Goal: Entertainment & Leisure: Consume media (video, audio)

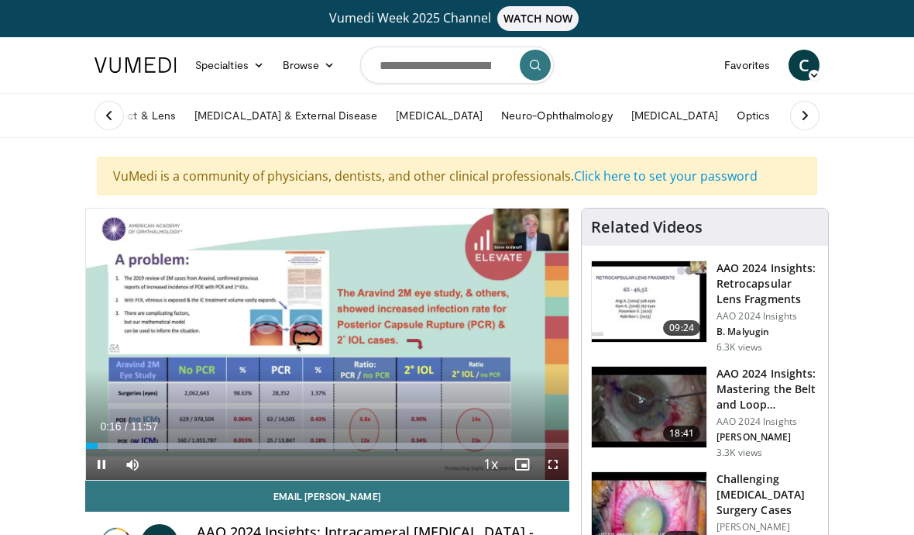
click at [332, 341] on icon "Video Player" at bounding box center [326, 343] width 43 height 43
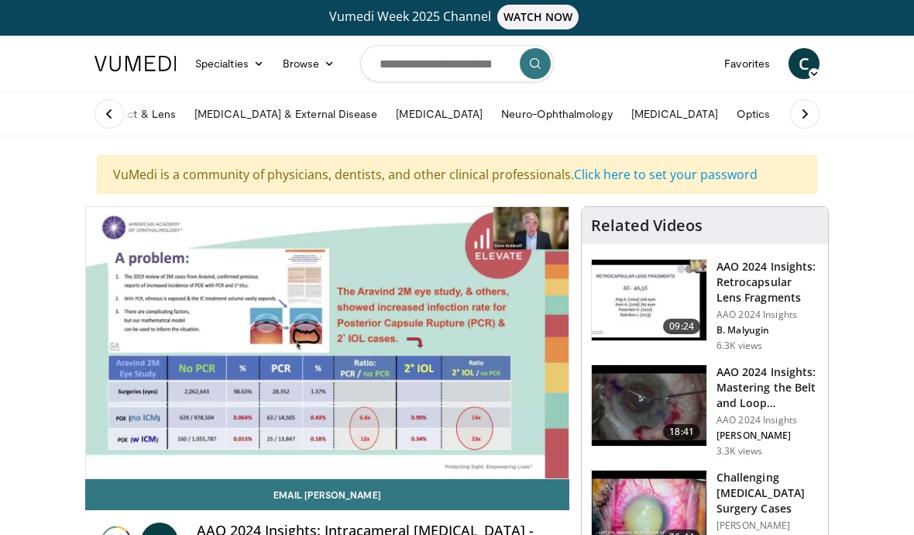
scroll to position [1, 0]
